Goal: Task Accomplishment & Management: Use online tool/utility

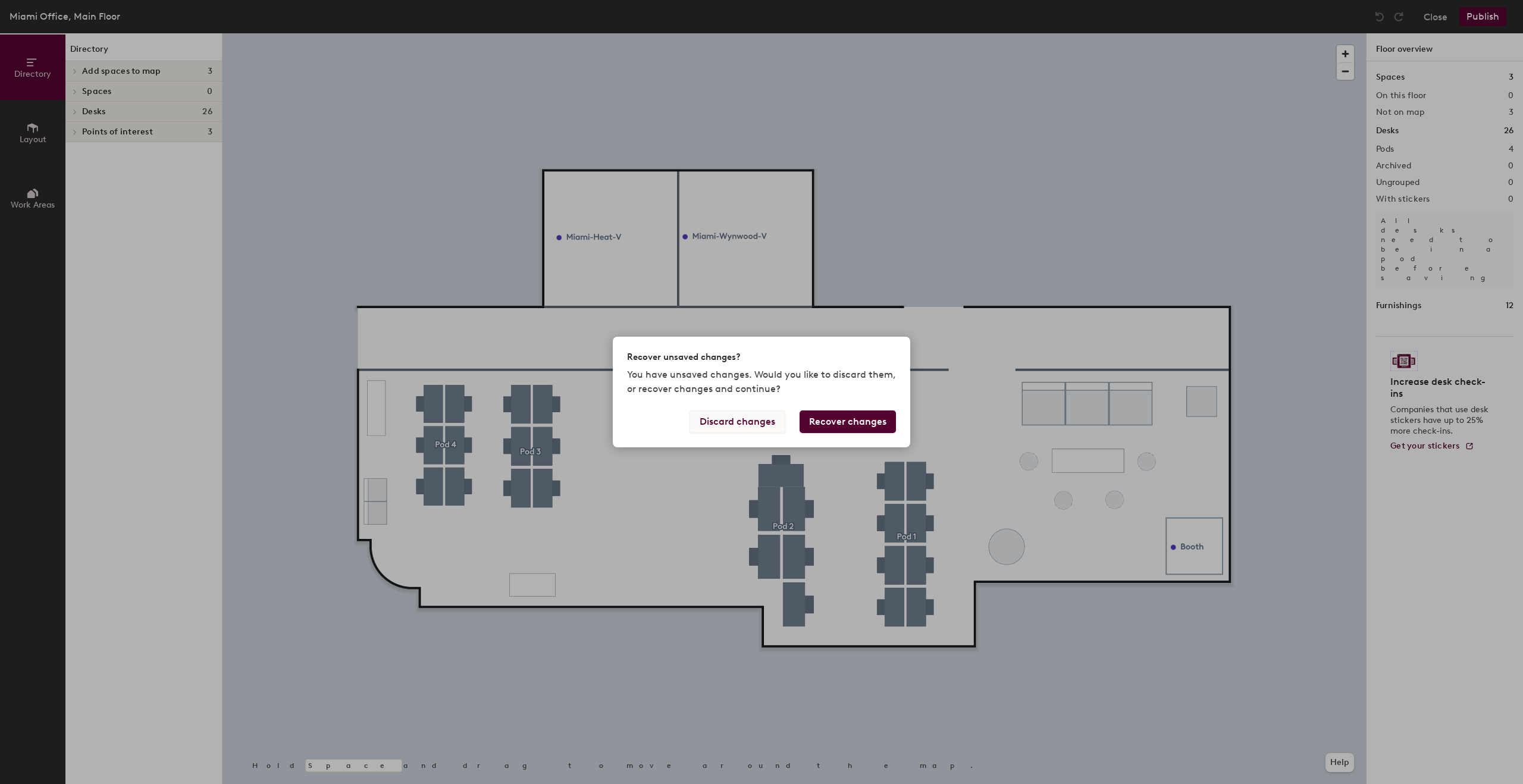
click at [757, 423] on button "Discard changes" at bounding box center [737, 421] width 96 height 22
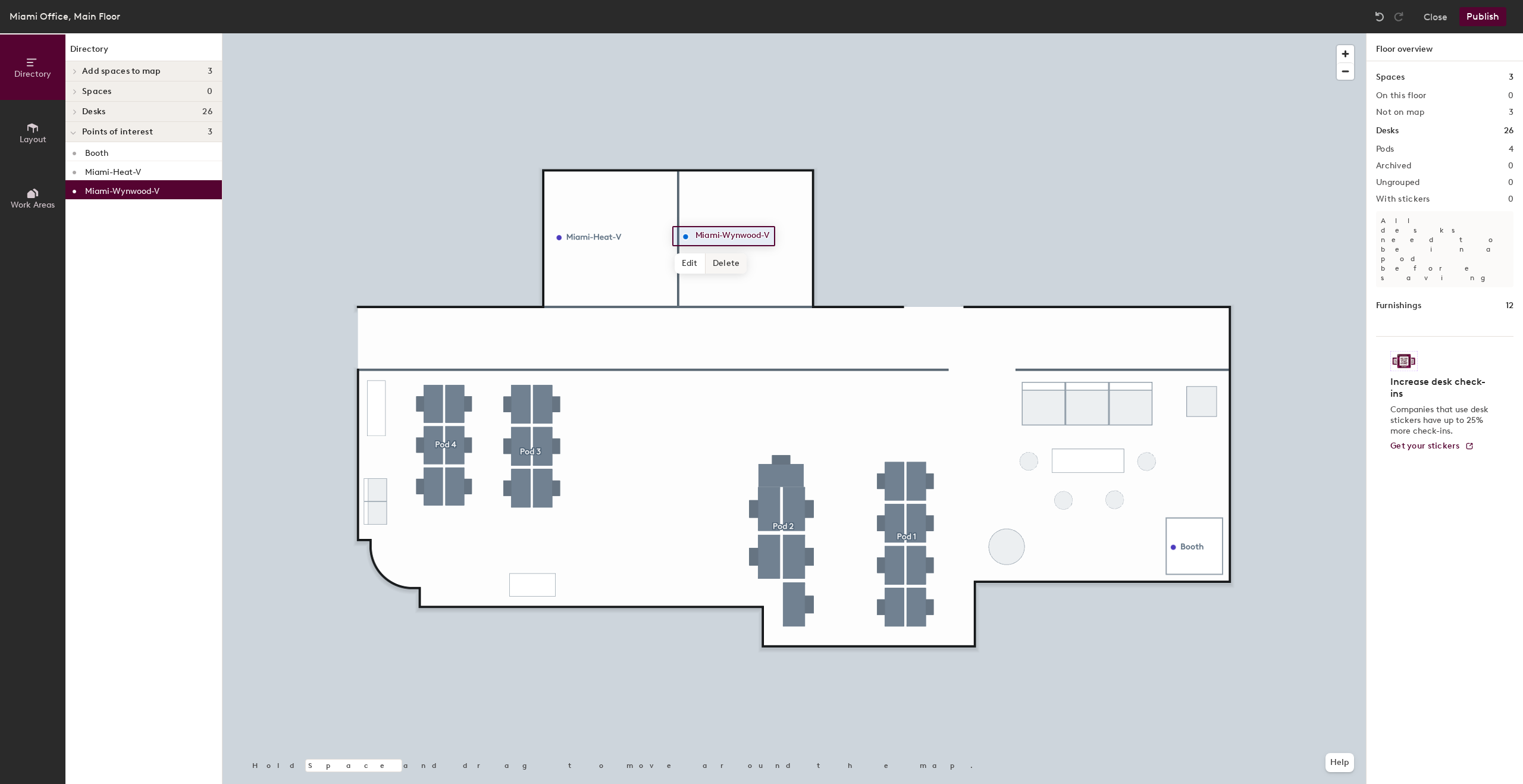
click at [734, 263] on span "Delete" at bounding box center [726, 263] width 42 height 20
click at [580, 33] on div at bounding box center [794, 33] width 1143 height 0
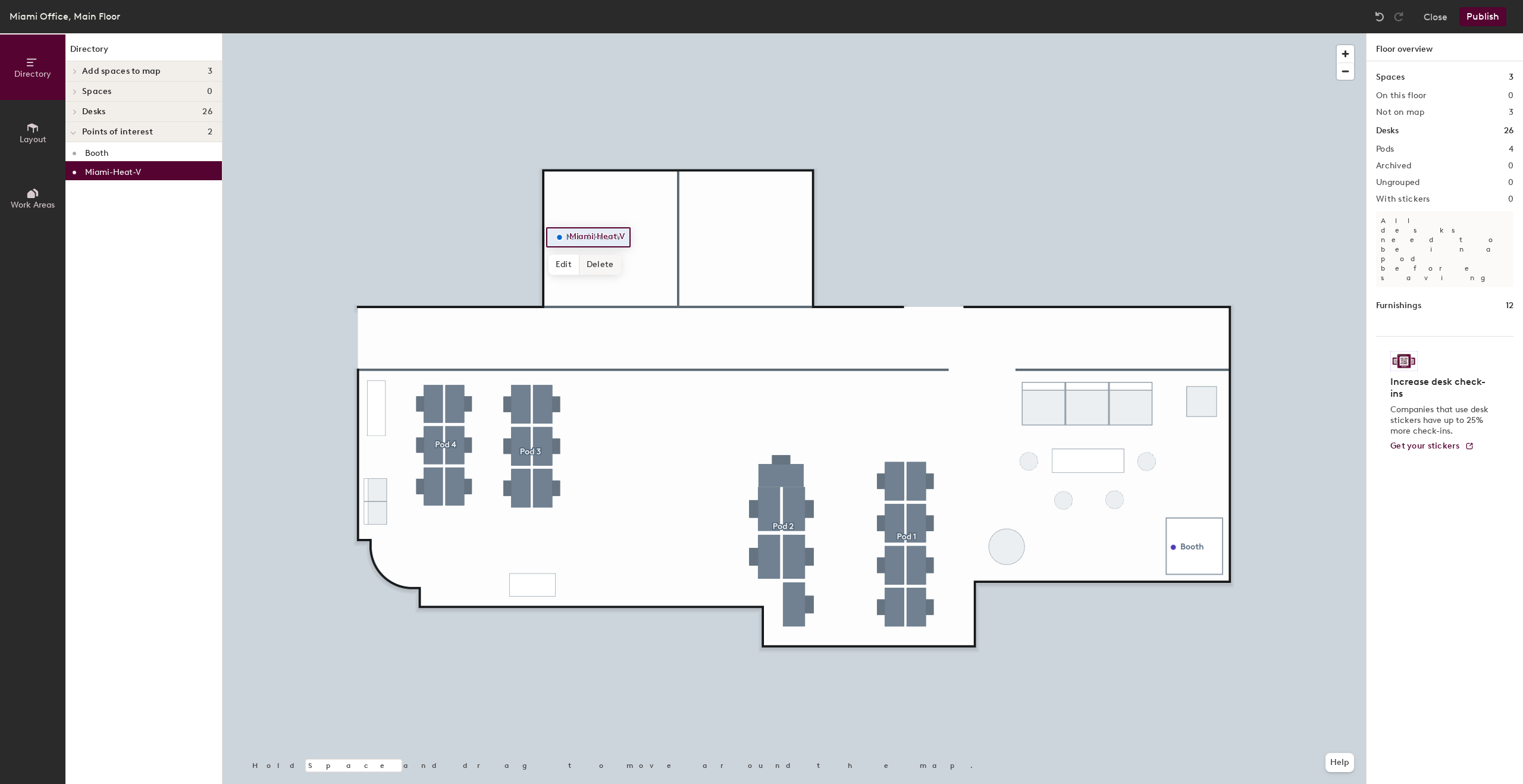
click at [603, 264] on span "Delete" at bounding box center [600, 265] width 42 height 20
click at [133, 71] on span "Add spaces to map" at bounding box center [121, 71] width 79 height 10
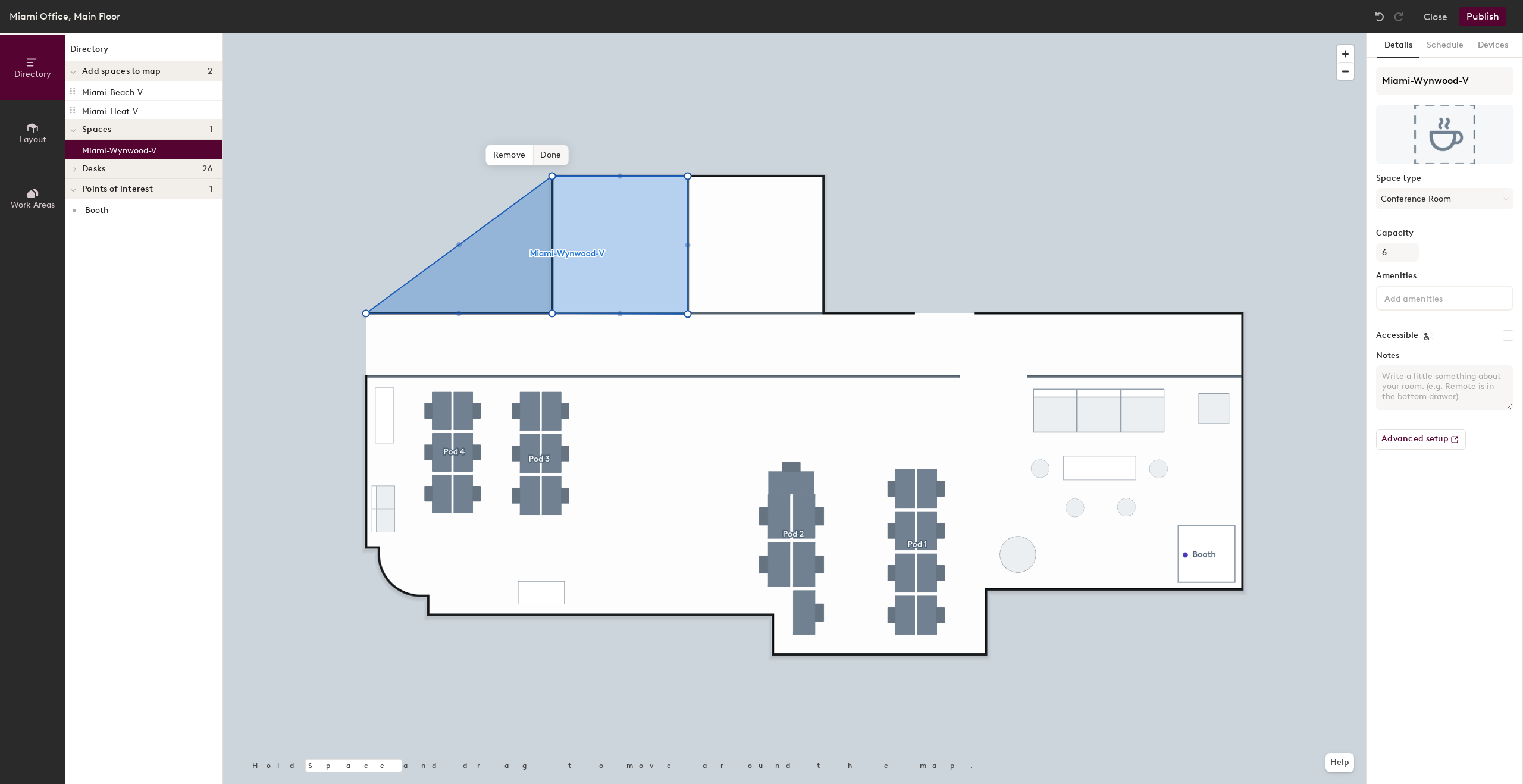
click at [554, 154] on span "Done" at bounding box center [550, 155] width 35 height 20
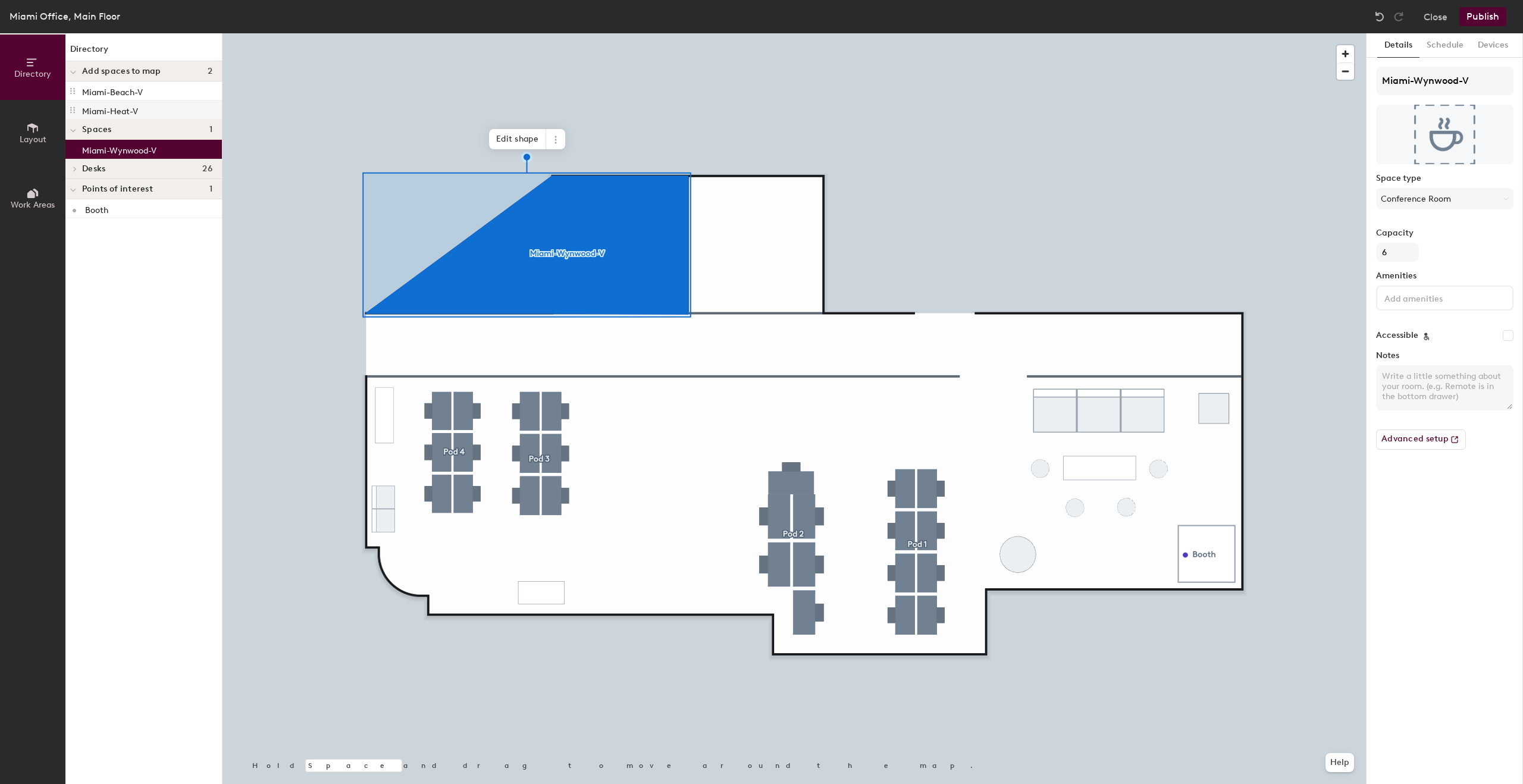
click at [138, 111] on p "Miami-Heat-V" at bounding box center [109, 109] width 56 height 13
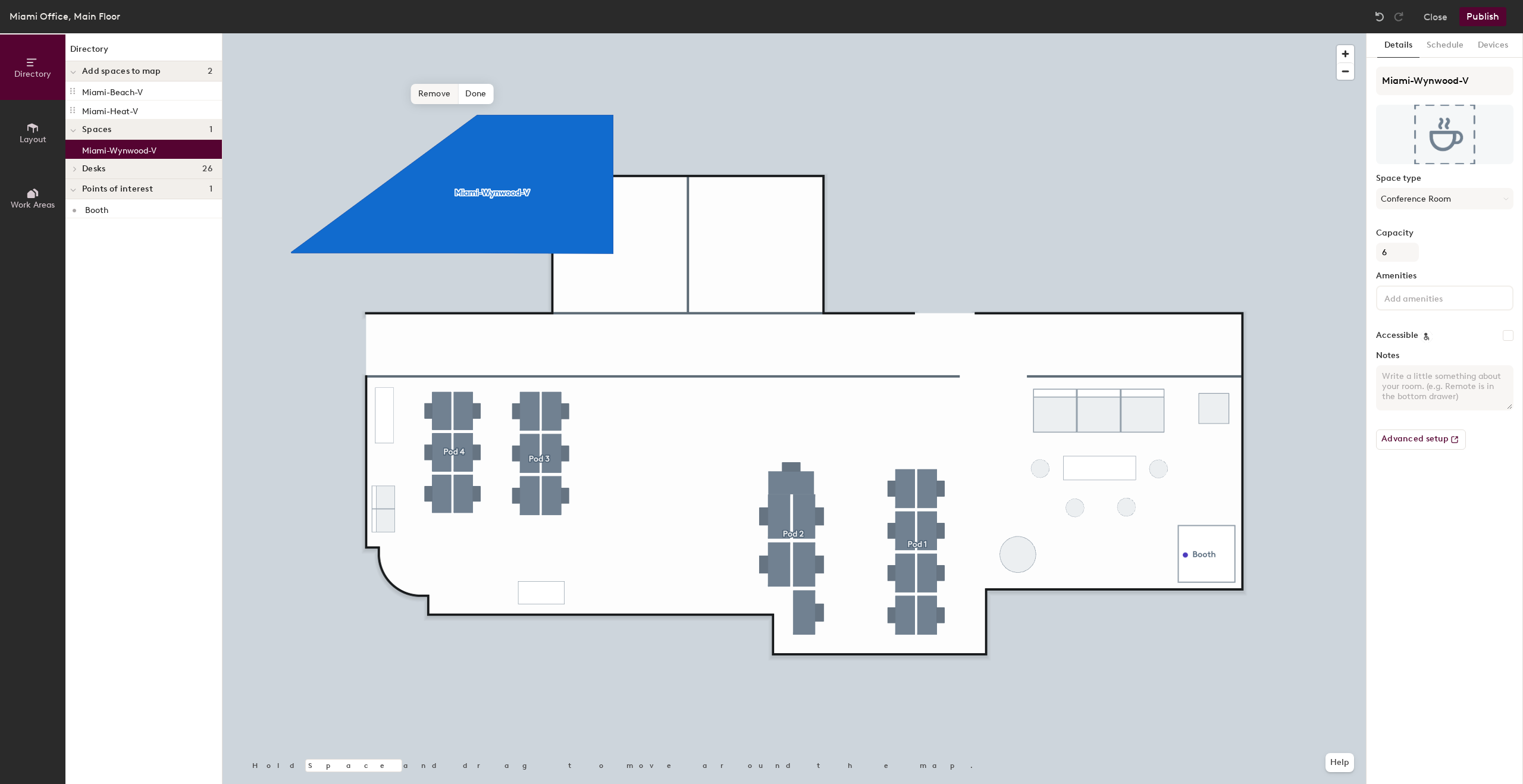
click at [435, 99] on span "Remove" at bounding box center [435, 94] width 48 height 20
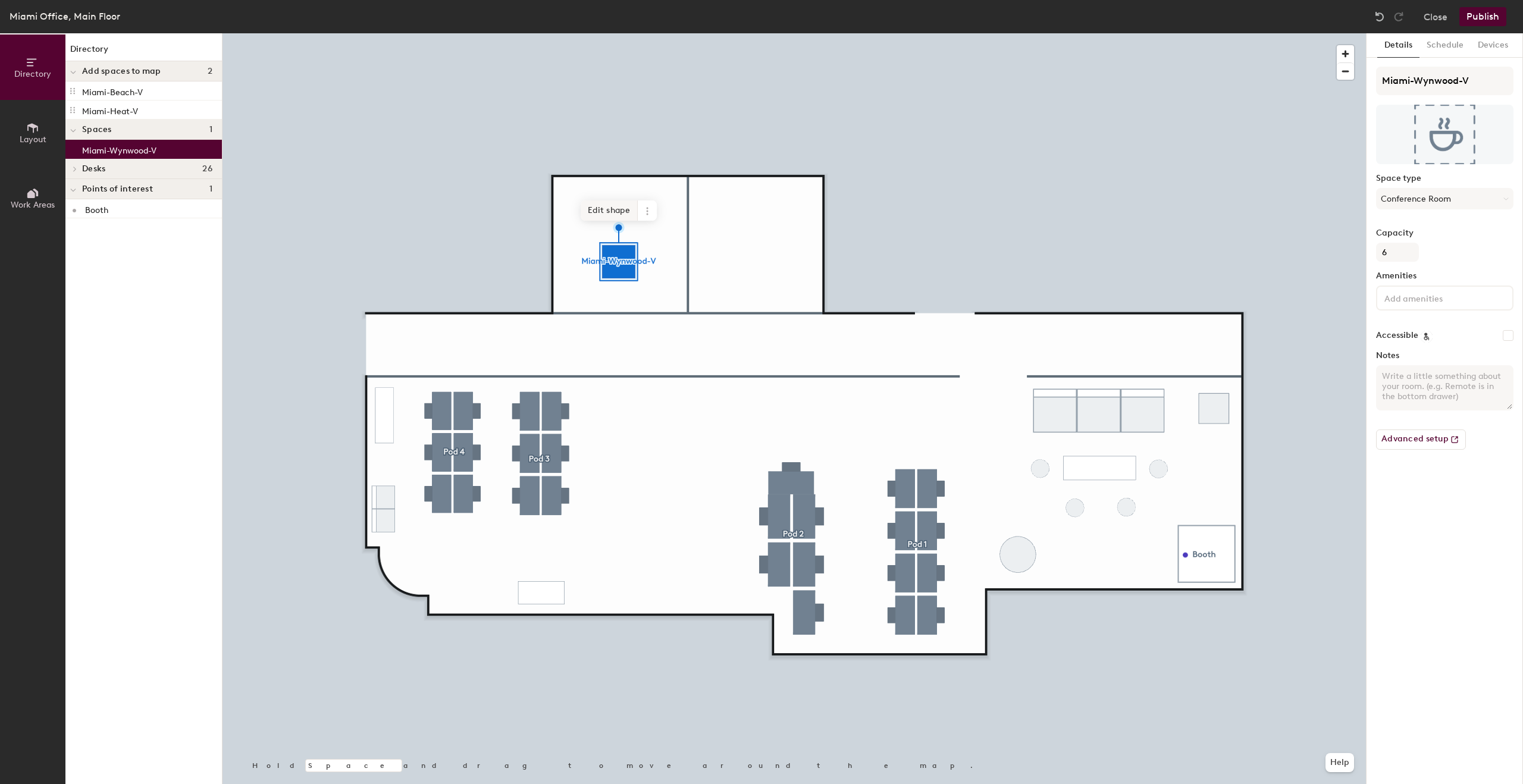
click at [621, 213] on span "Edit shape" at bounding box center [609, 210] width 57 height 20
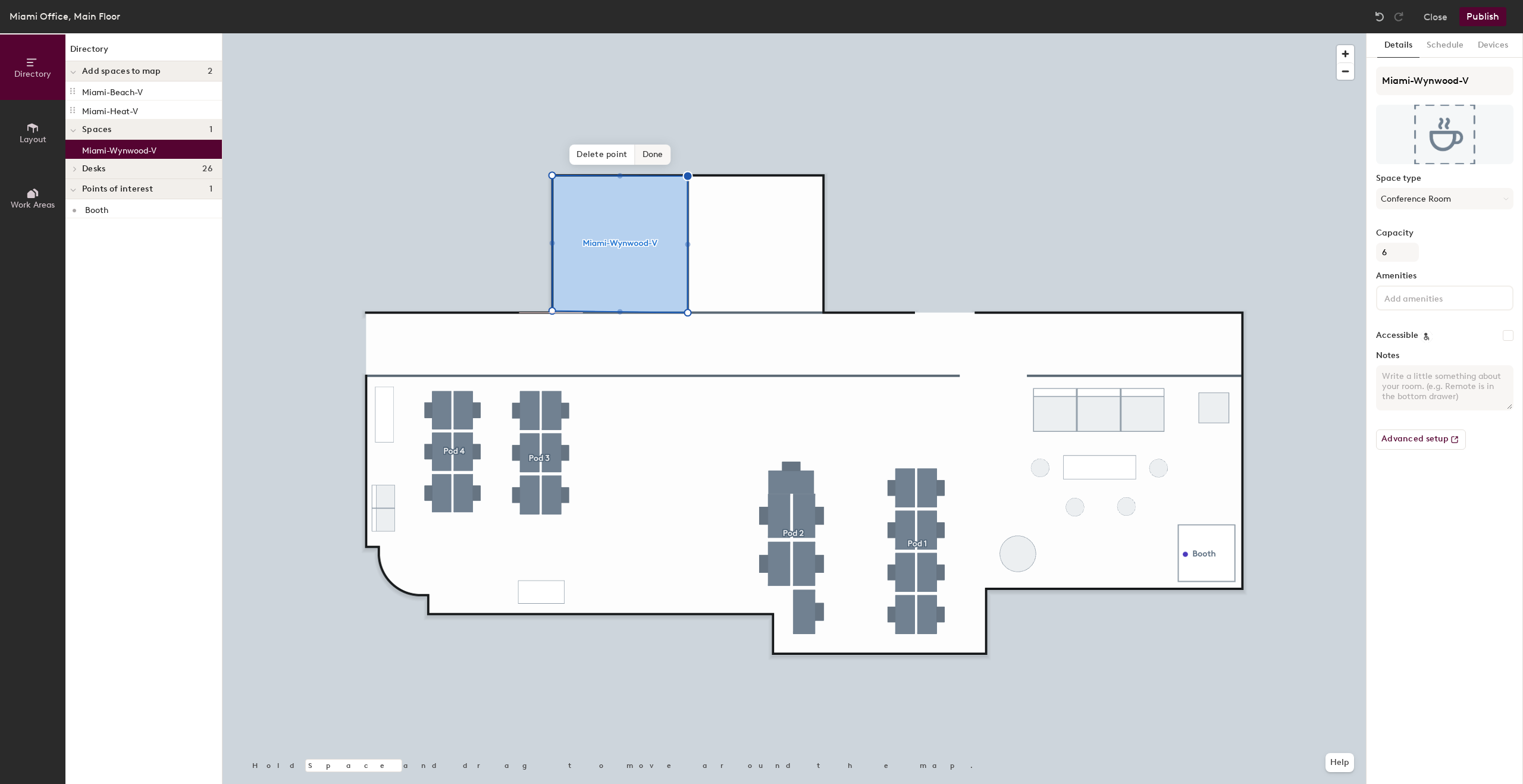
click at [653, 155] on span "Done" at bounding box center [653, 154] width 35 height 20
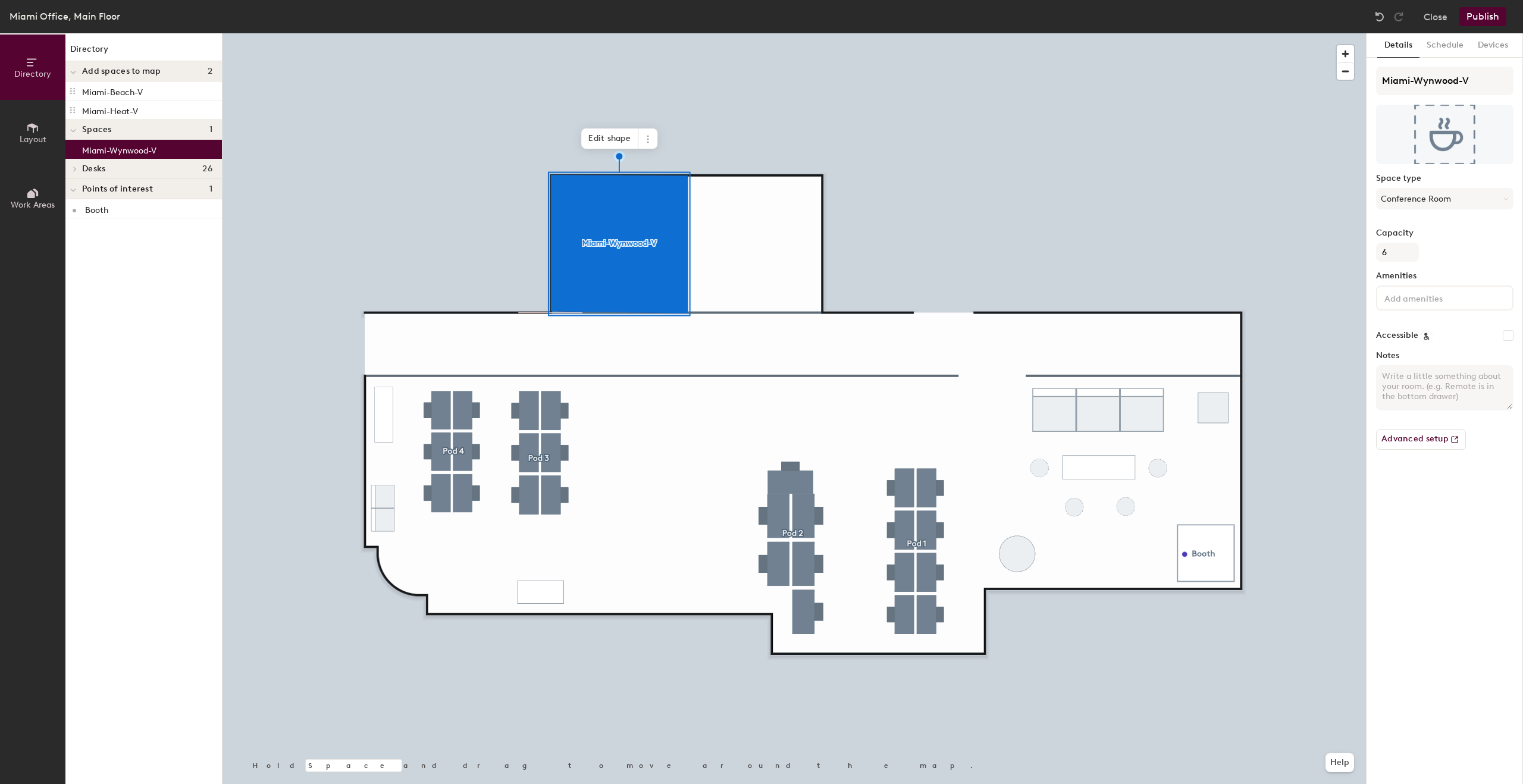
click at [783, 33] on div at bounding box center [794, 33] width 1143 height 0
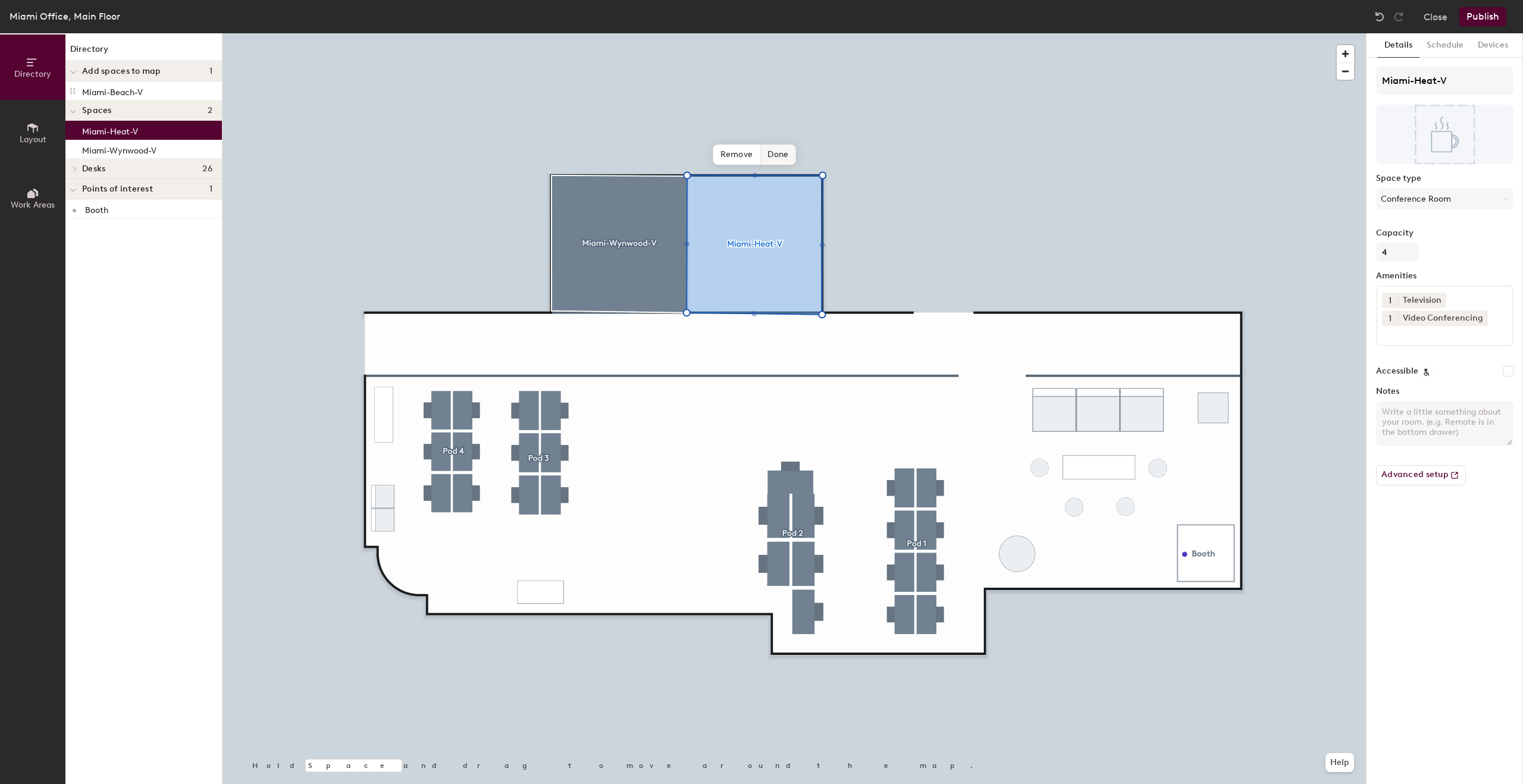
click at [773, 151] on span "Done" at bounding box center [777, 154] width 35 height 20
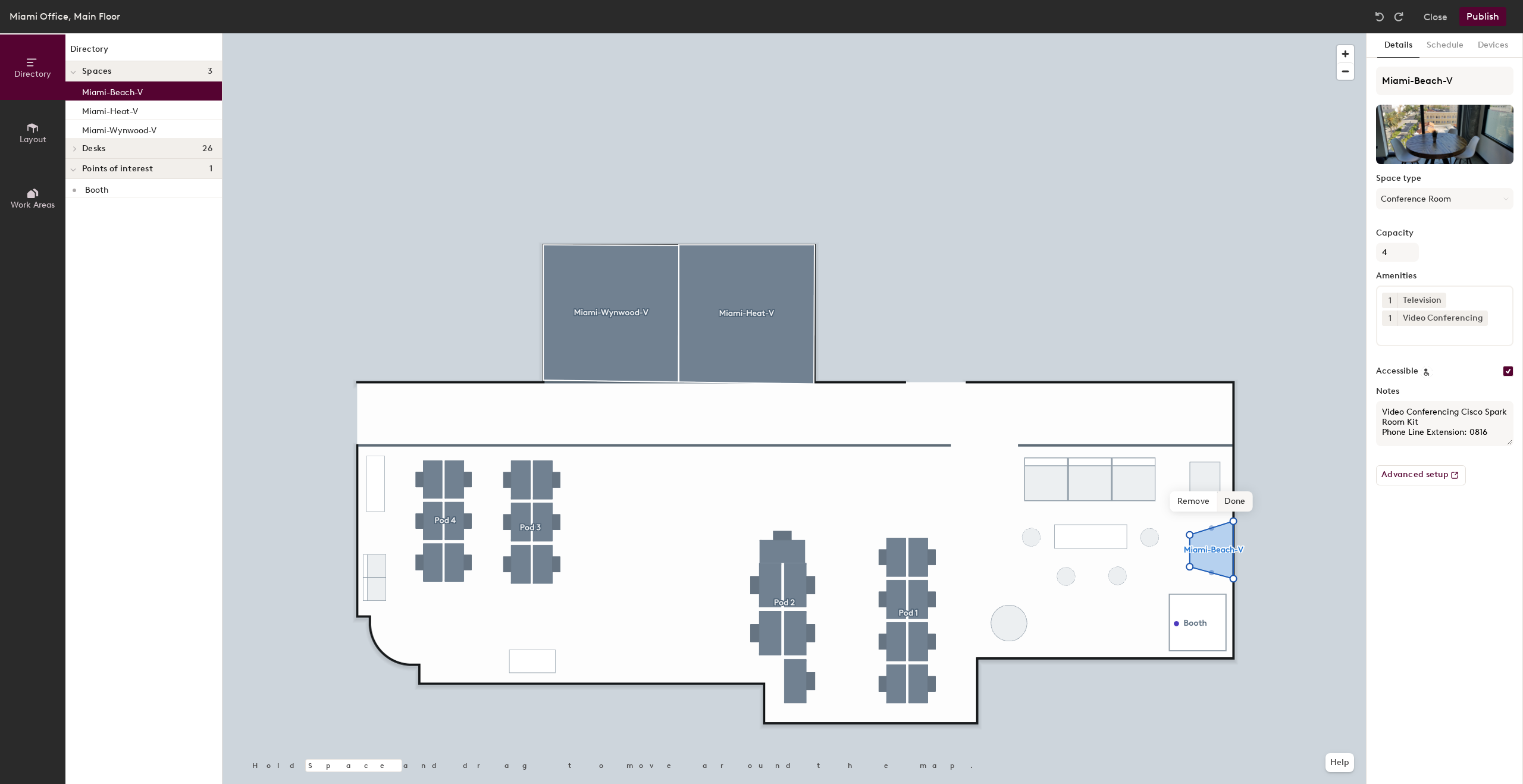
click at [1238, 499] on span "Done" at bounding box center [1234, 501] width 35 height 20
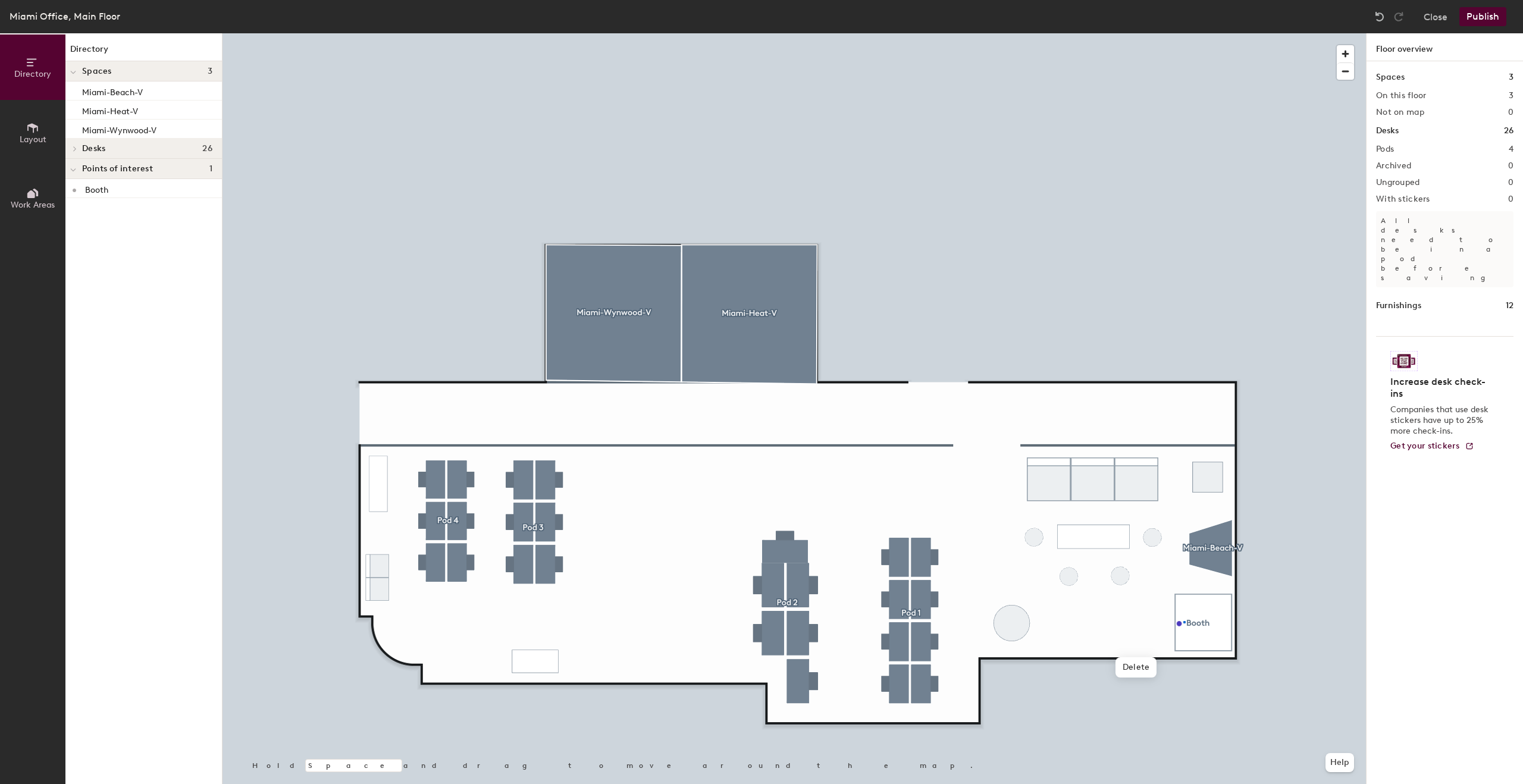
click at [1183, 33] on div at bounding box center [794, 33] width 1143 height 0
click at [1188, 33] on div at bounding box center [794, 33] width 1143 height 0
click at [1130, 33] on div at bounding box center [794, 33] width 1143 height 0
click at [1210, 33] on div at bounding box center [794, 33] width 1143 height 0
click at [1212, 522] on span "Delete" at bounding box center [1215, 514] width 42 height 20
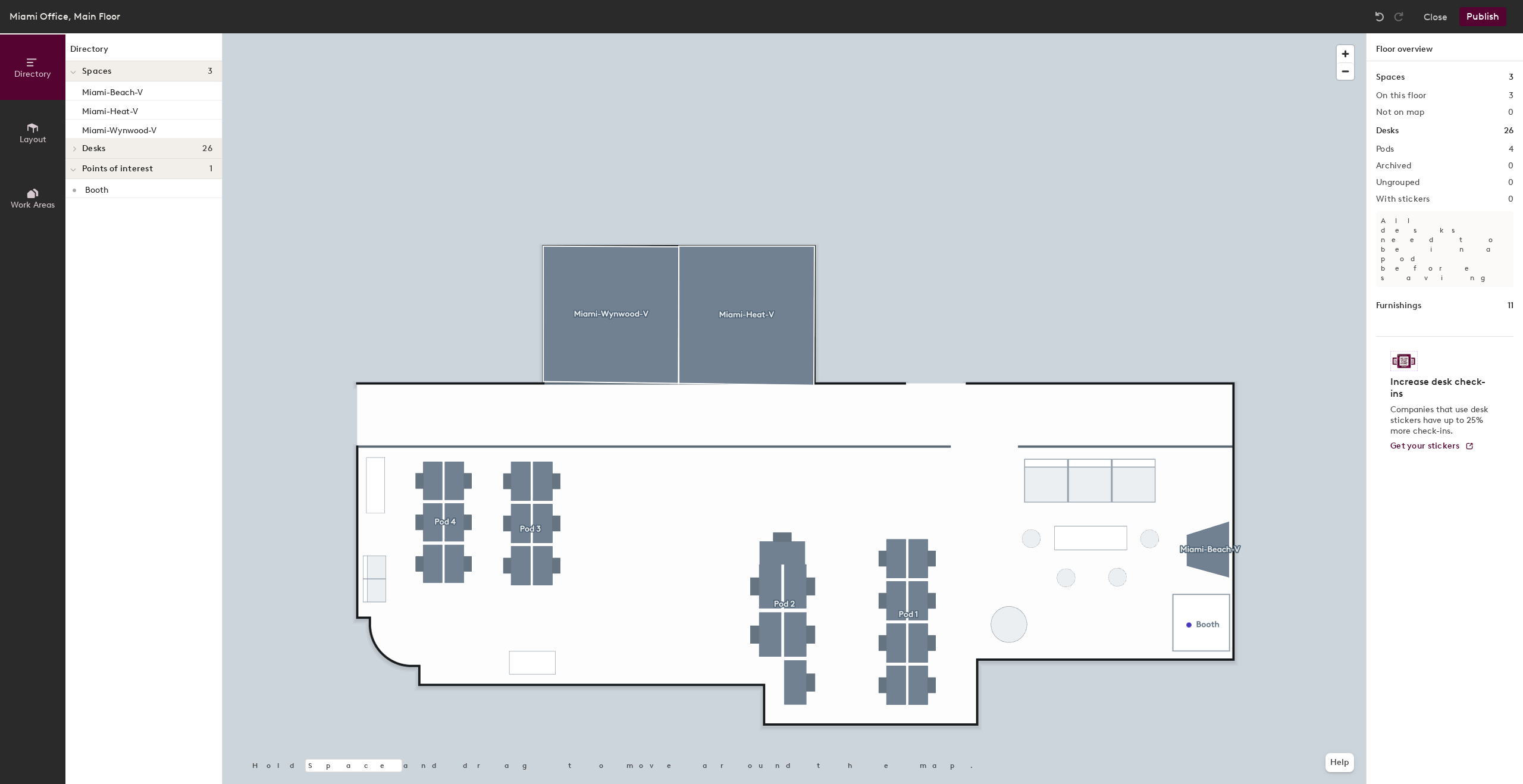
click at [1482, 16] on button "Publish" at bounding box center [1482, 17] width 47 height 19
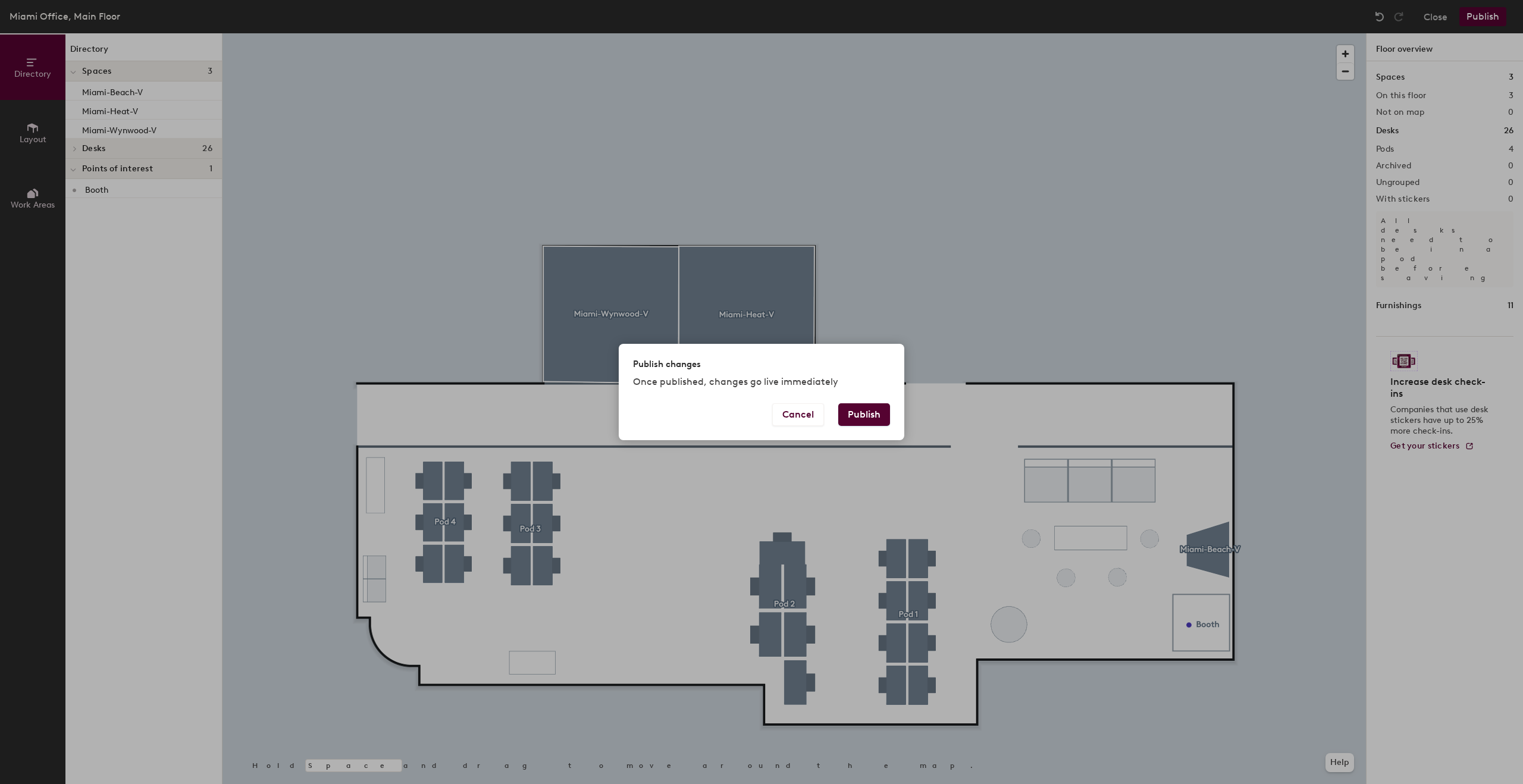
click at [876, 415] on button "Publish" at bounding box center [864, 415] width 52 height 22
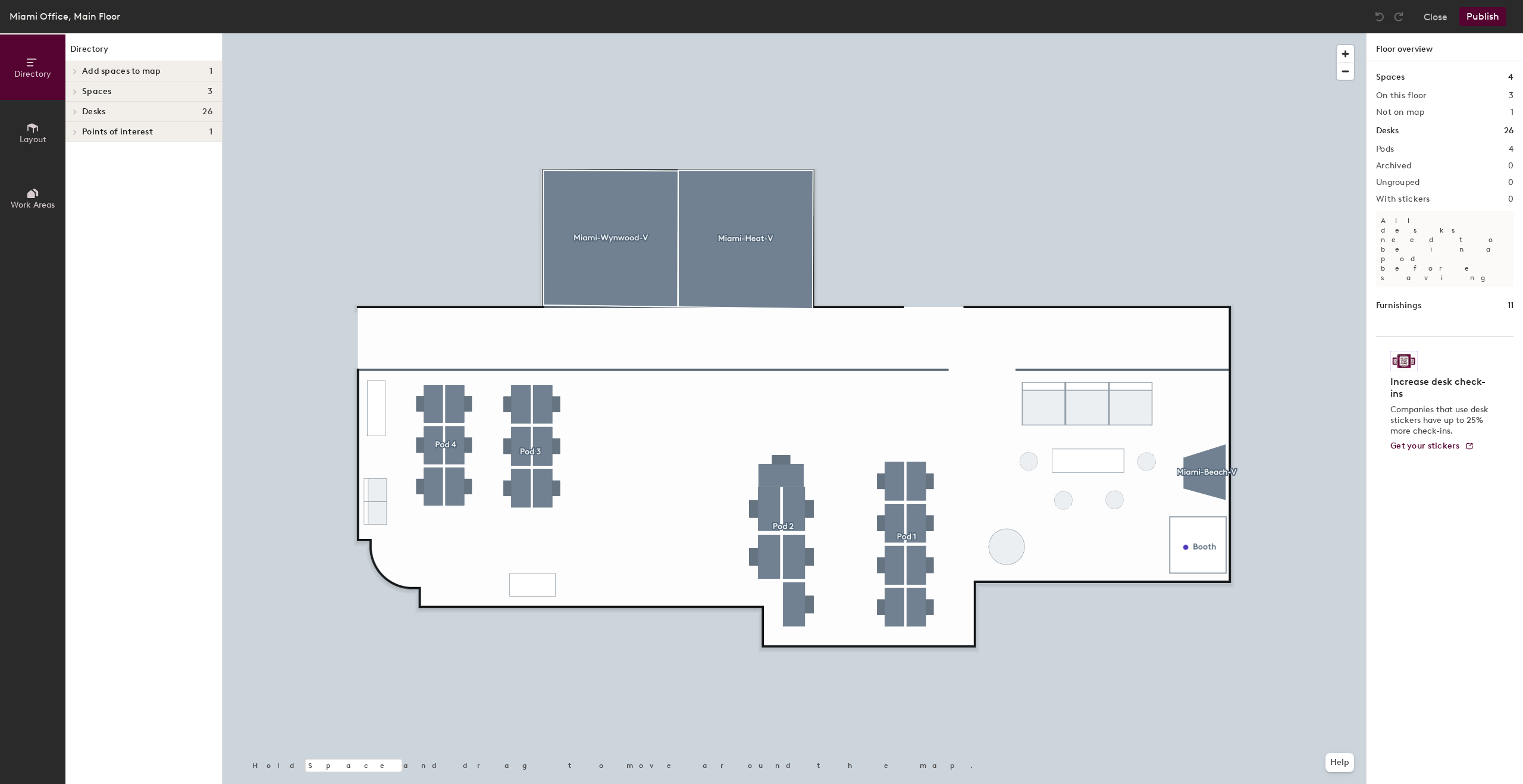
click at [79, 96] on div at bounding box center [73, 91] width 16 height 19
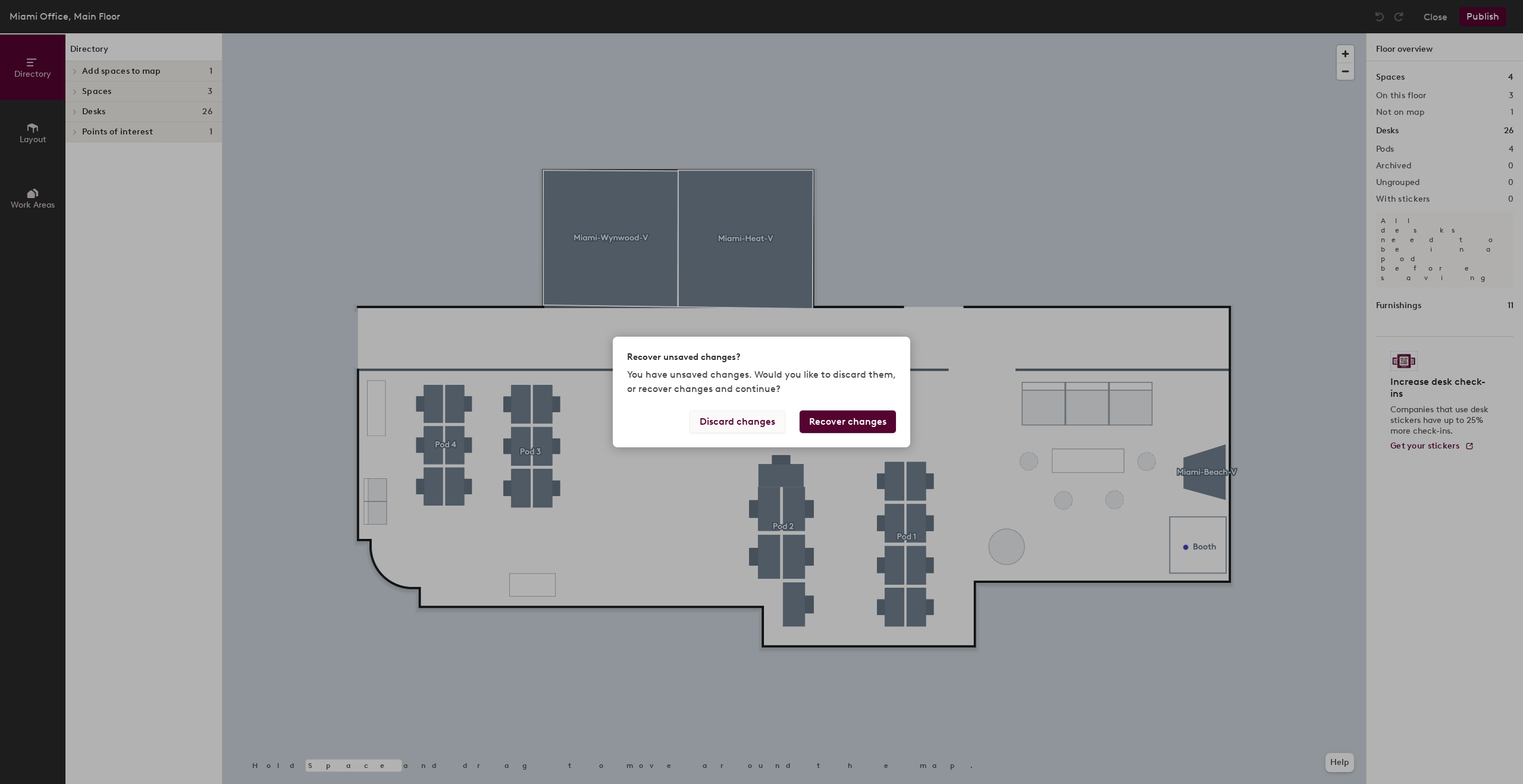
click at [750, 418] on button "Discard changes" at bounding box center [737, 421] width 96 height 22
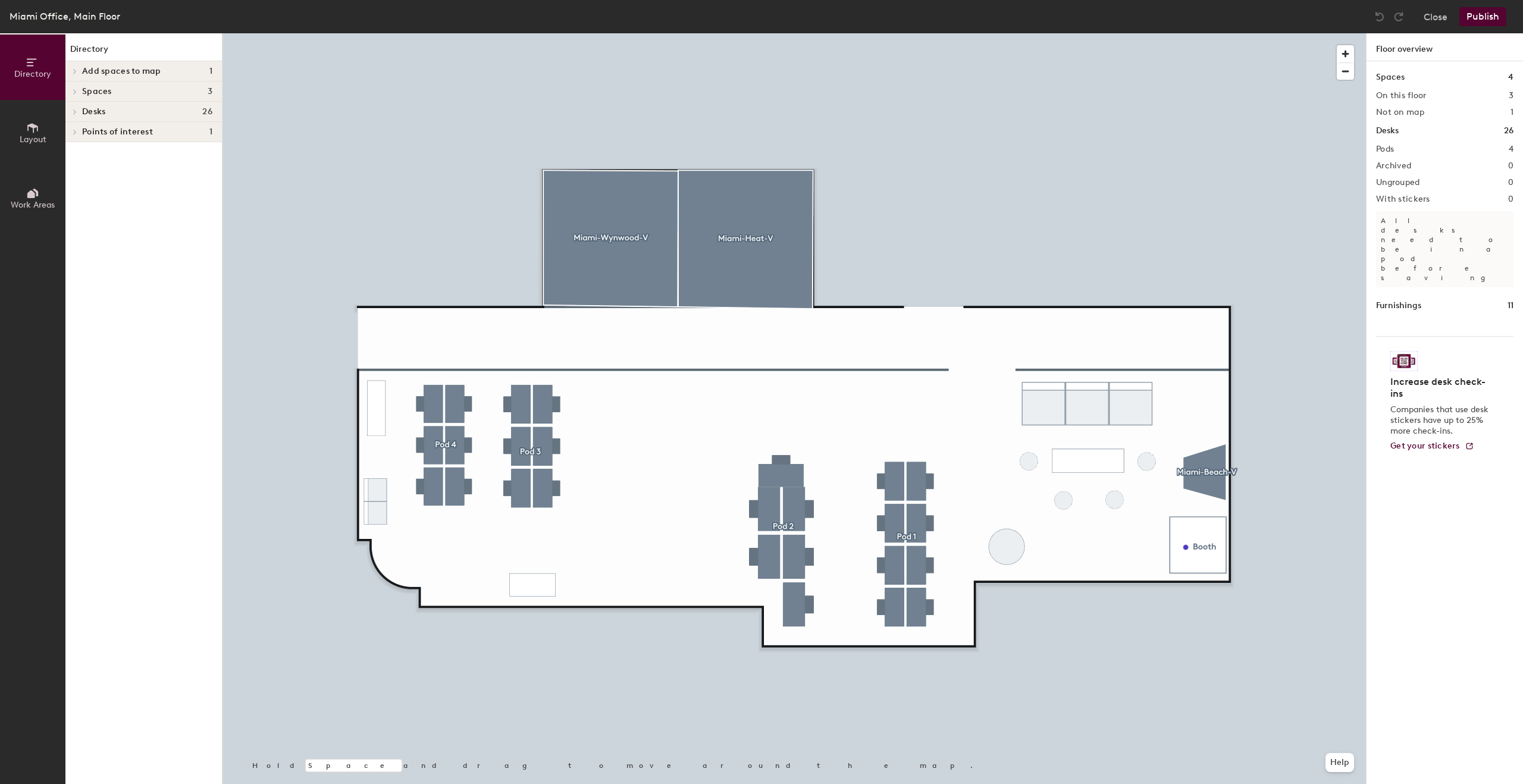
click at [108, 73] on span "Add spaces to map" at bounding box center [121, 71] width 79 height 10
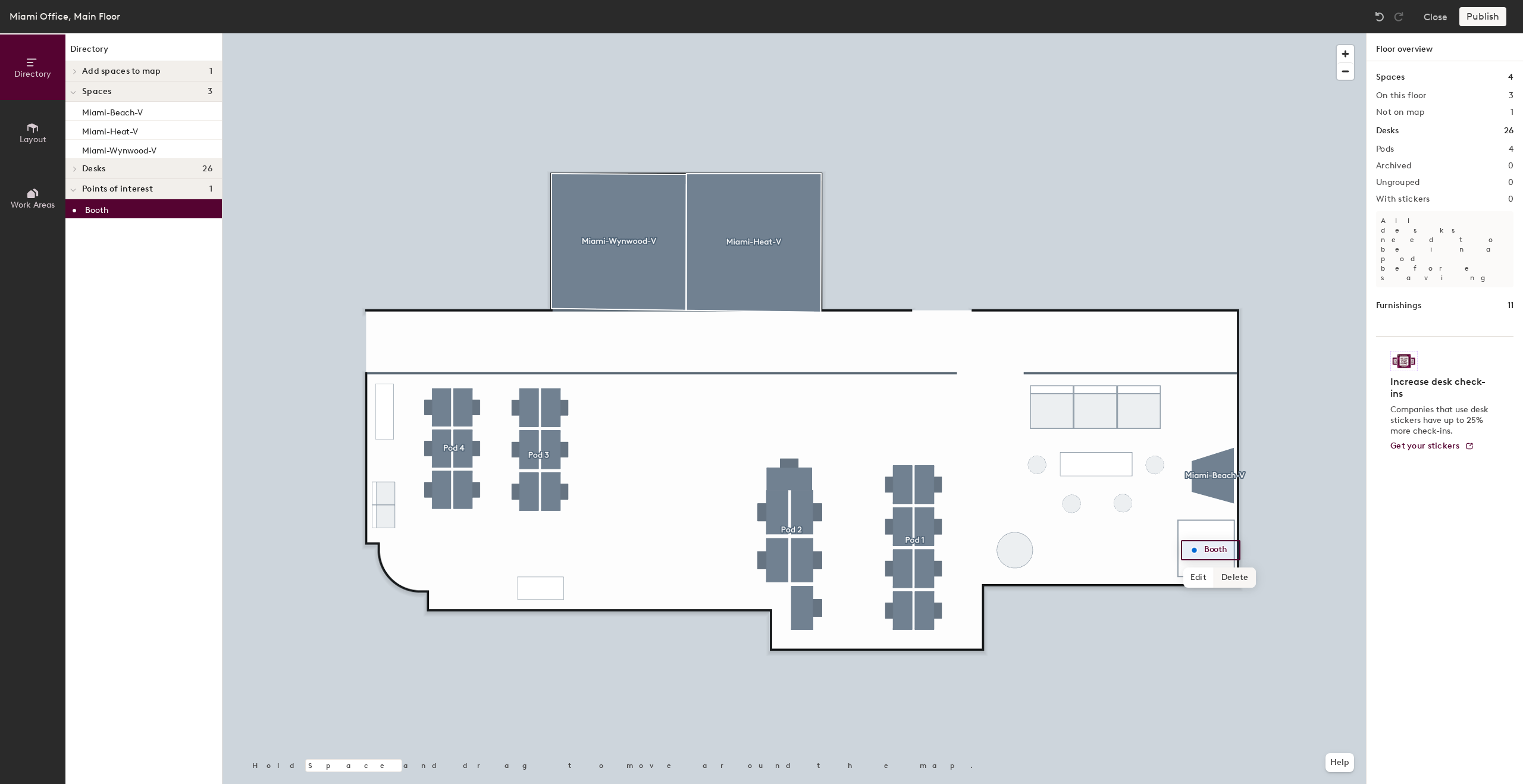
click at [1240, 574] on span "Delete" at bounding box center [1235, 577] width 42 height 20
click at [106, 73] on span "Add spaces to map" at bounding box center [121, 71] width 79 height 10
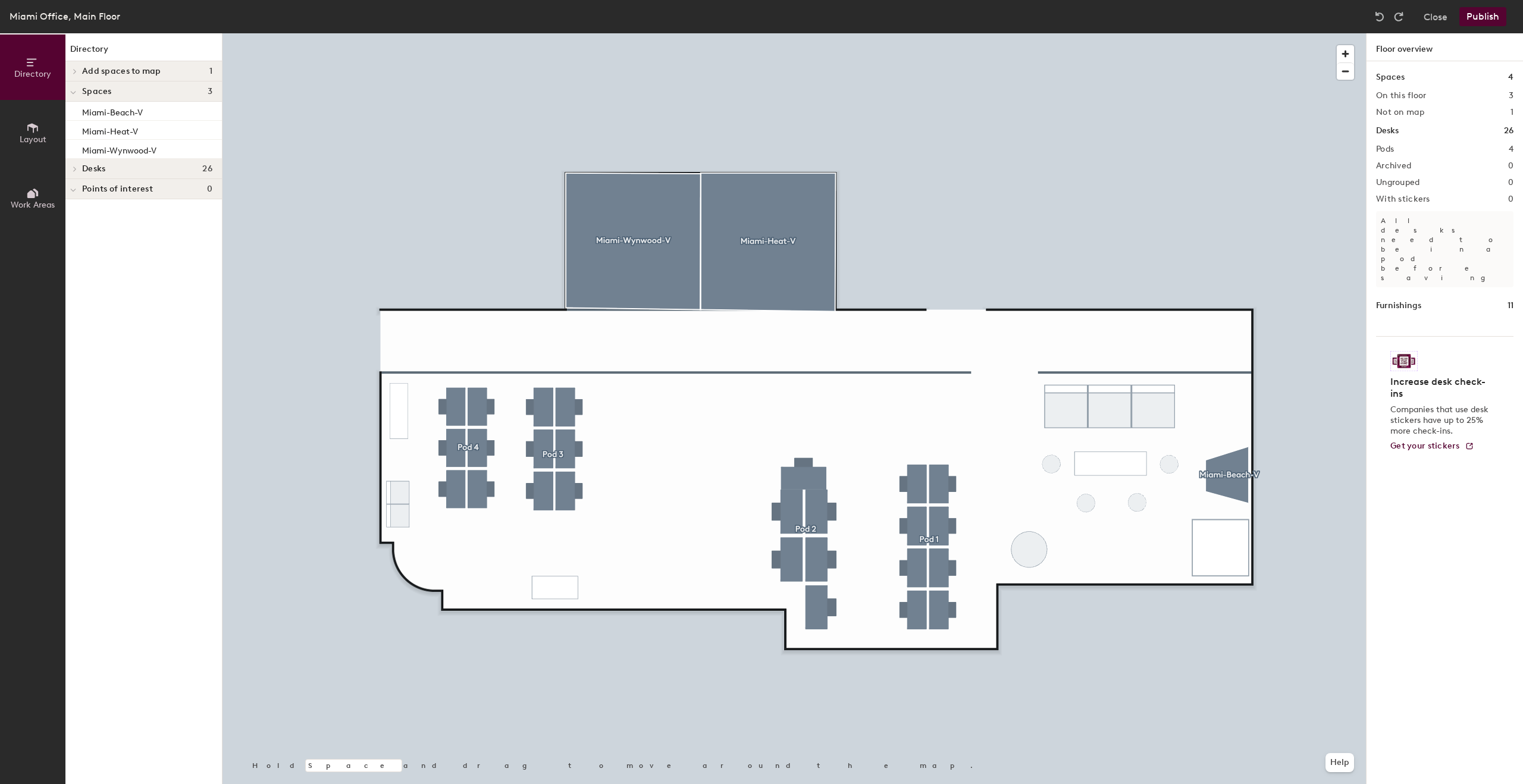
click at [1211, 33] on div at bounding box center [794, 33] width 1143 height 0
click at [1228, 599] on span "Delete" at bounding box center [1220, 597] width 42 height 20
click at [122, 74] on span "Add spaces to map" at bounding box center [121, 71] width 79 height 10
click at [123, 94] on p "Miami-Little-[GEOGRAPHIC_DATA]-V" at bounding box center [150, 91] width 138 height 13
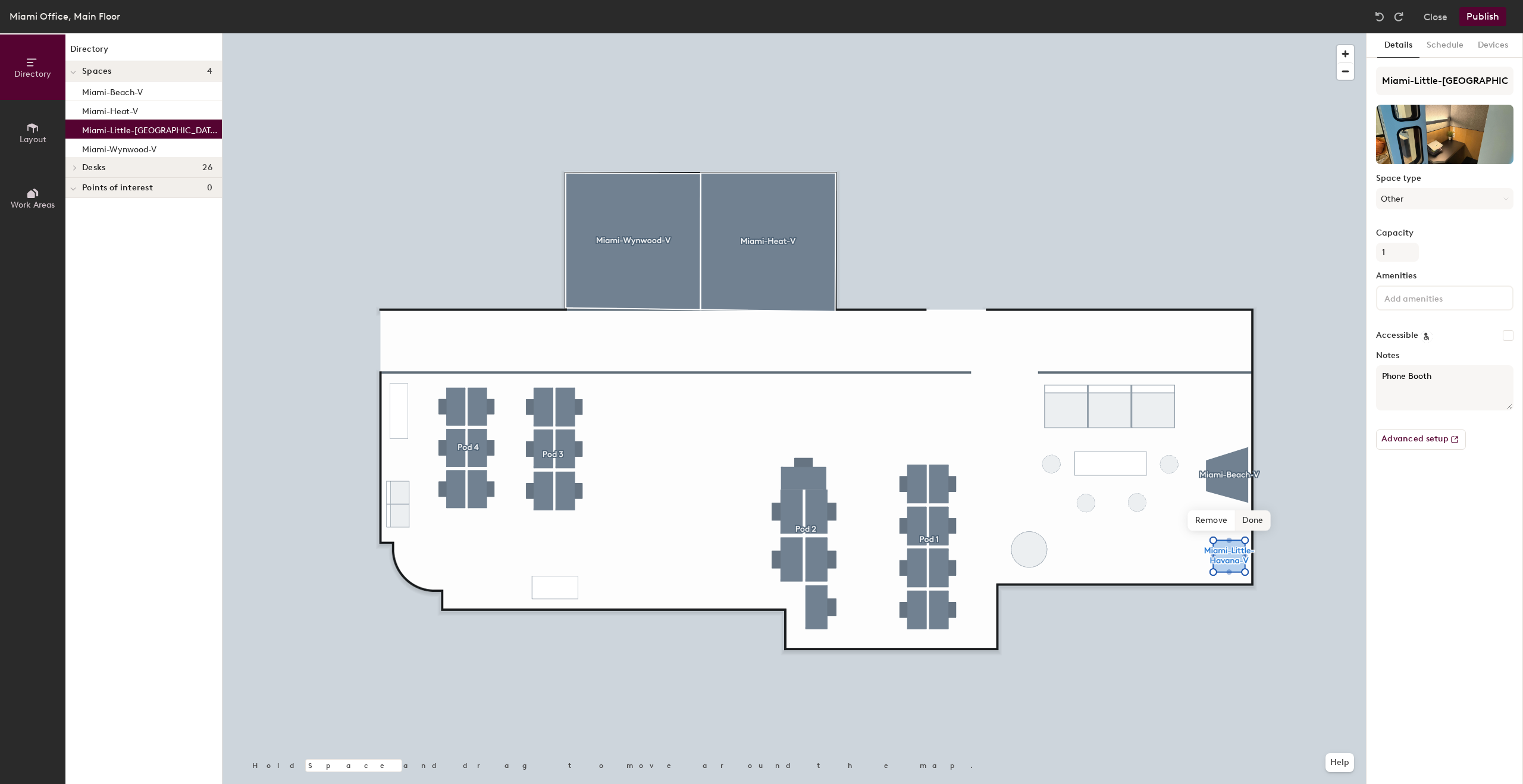
click at [1258, 519] on span "Done" at bounding box center [1252, 520] width 35 height 20
click at [1175, 33] on div at bounding box center [794, 33] width 1143 height 0
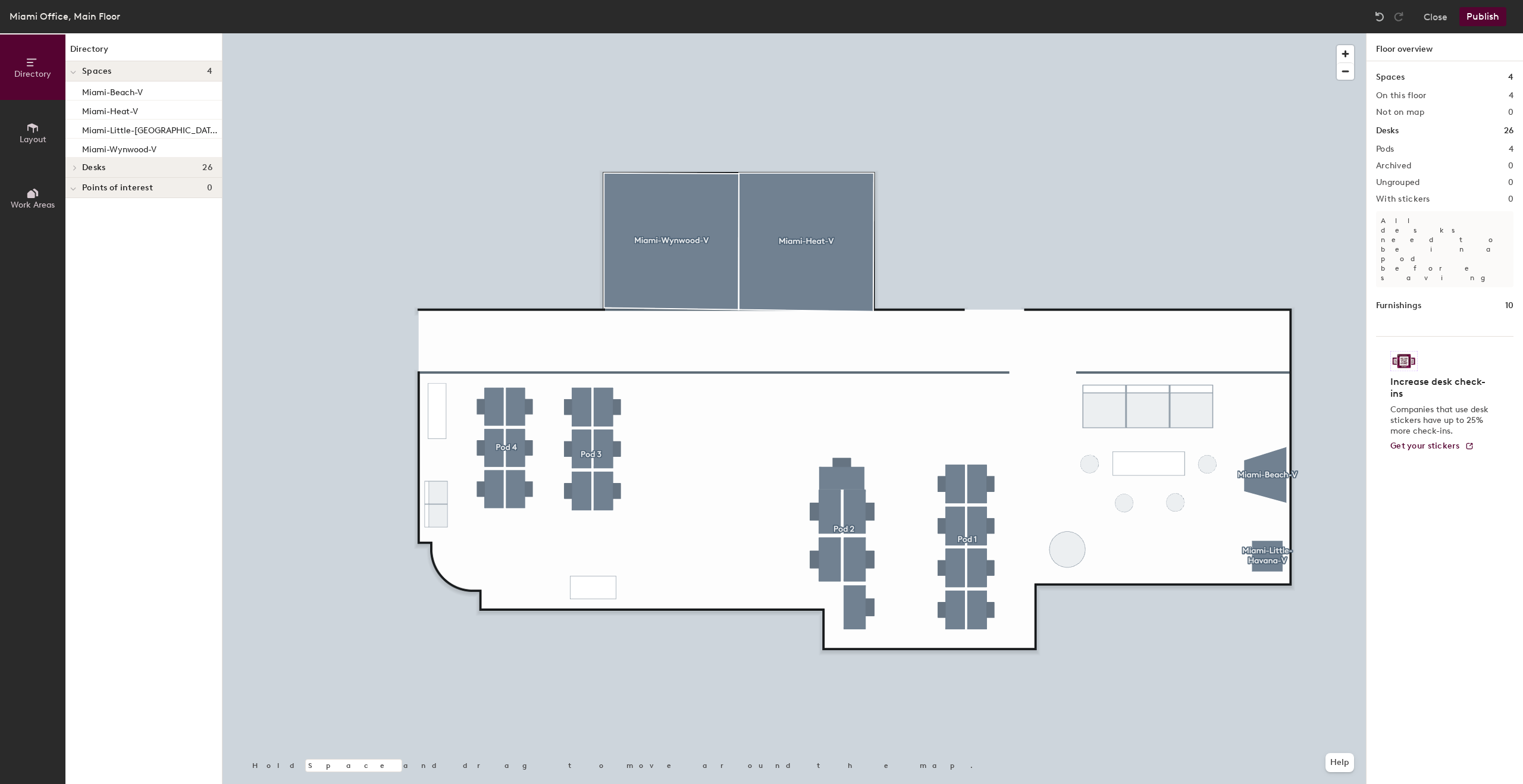
click at [1480, 19] on button "Publish" at bounding box center [1482, 17] width 47 height 19
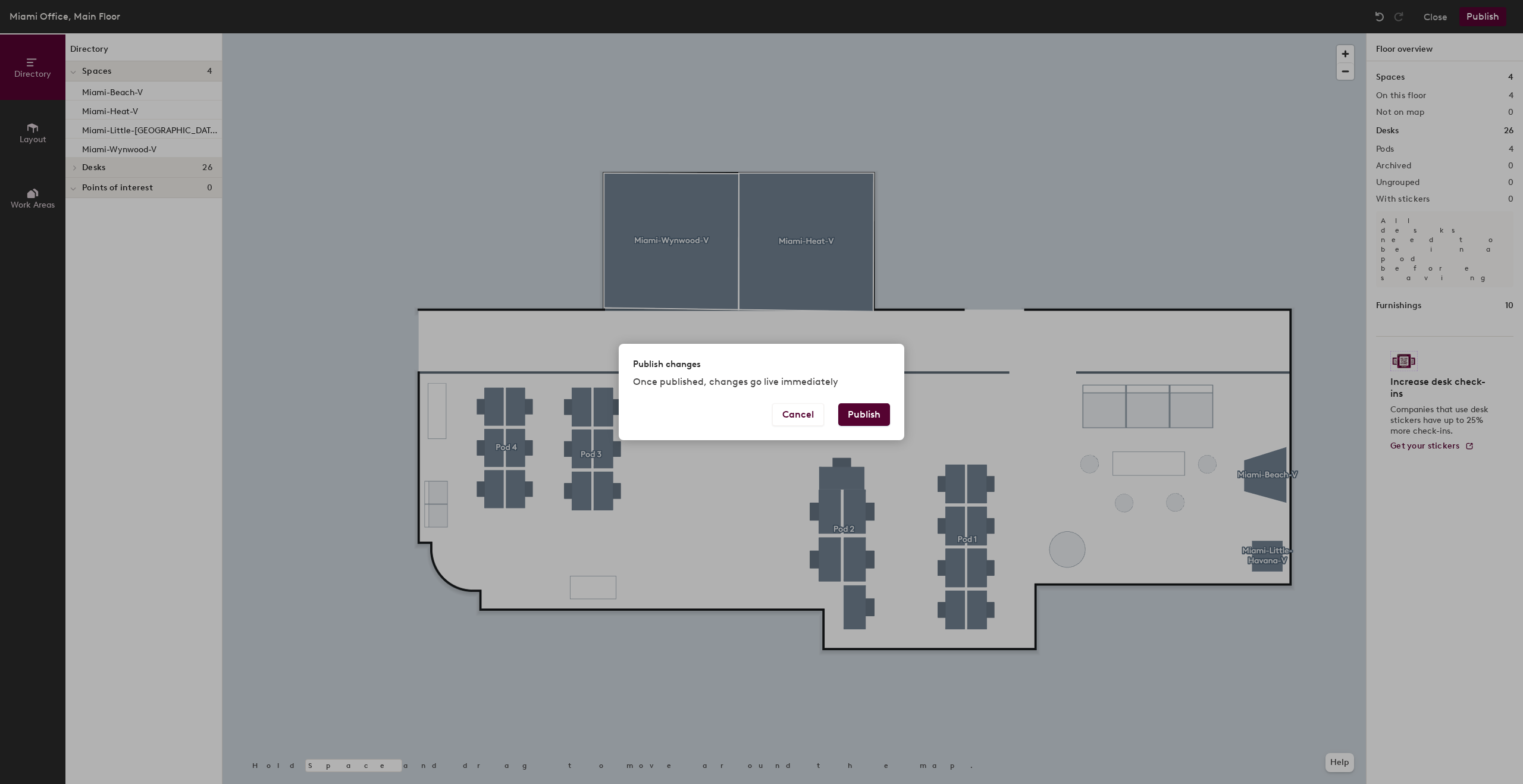
click at [859, 412] on button "Publish" at bounding box center [864, 415] width 52 height 22
